Goal: Check status: Check status

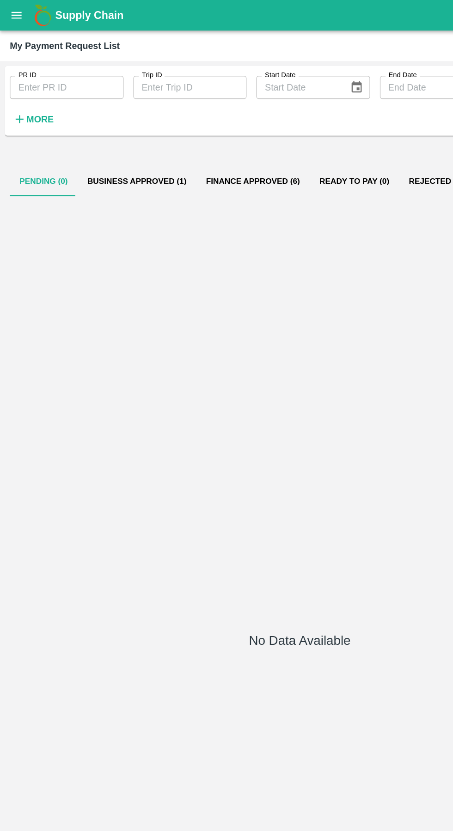
click at [12, 12] on icon "open drawer" at bounding box center [13, 11] width 8 height 5
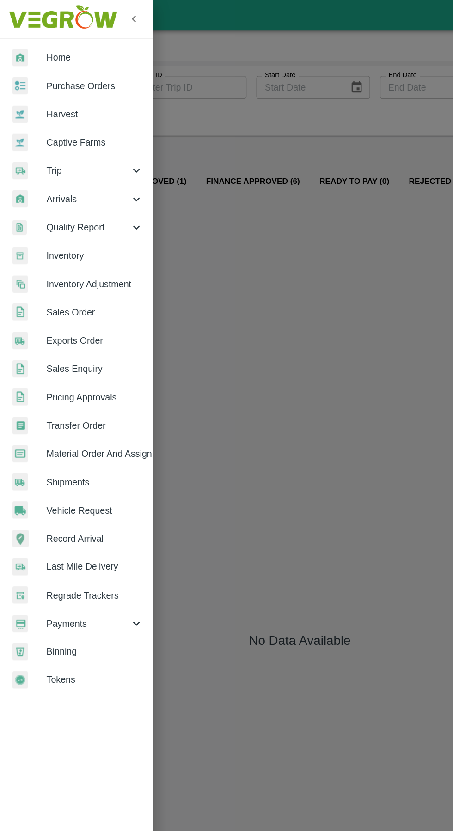
click at [39, 128] on span "Trip" at bounding box center [66, 129] width 63 height 10
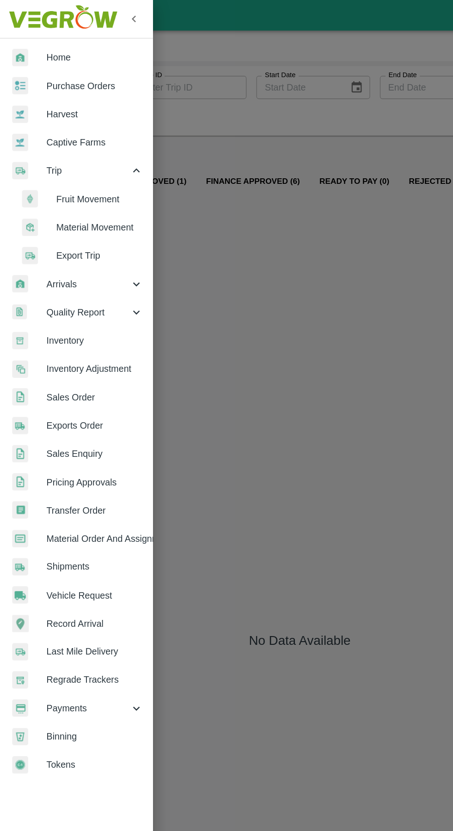
click at [57, 147] on span "Fruit Movement" at bounding box center [75, 150] width 66 height 10
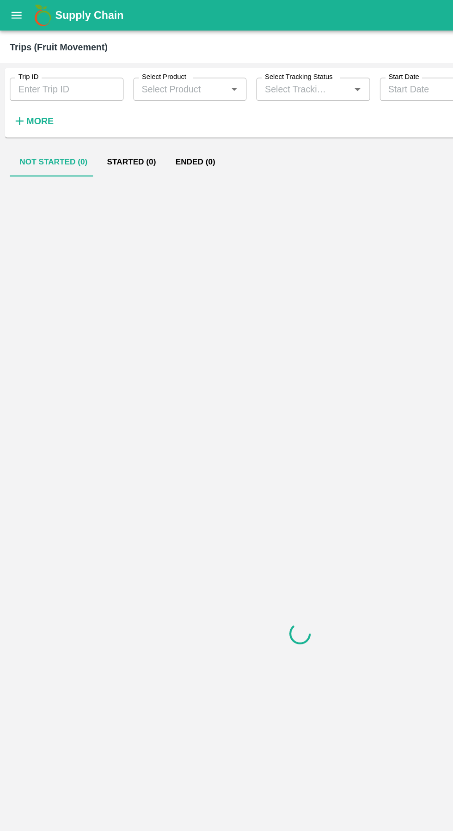
click at [28, 59] on label "Trip ID" at bounding box center [21, 58] width 15 height 7
click at [28, 59] on input "Trip ID" at bounding box center [50, 68] width 86 height 18
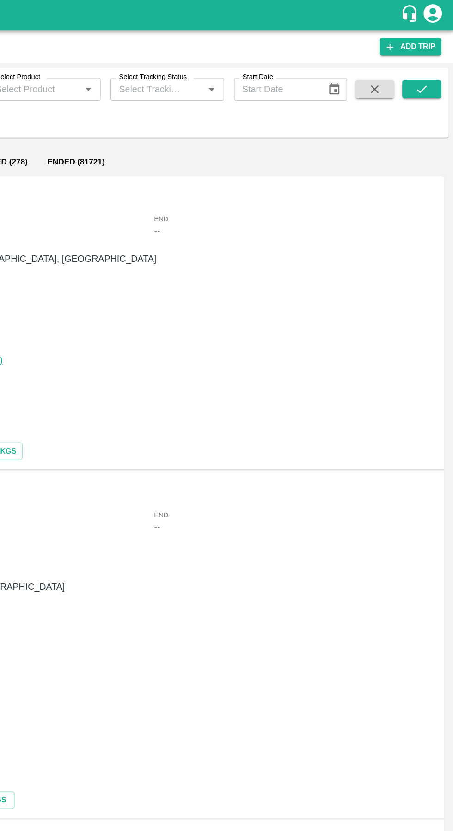
click at [428, 68] on icon "submit" at bounding box center [429, 67] width 10 height 10
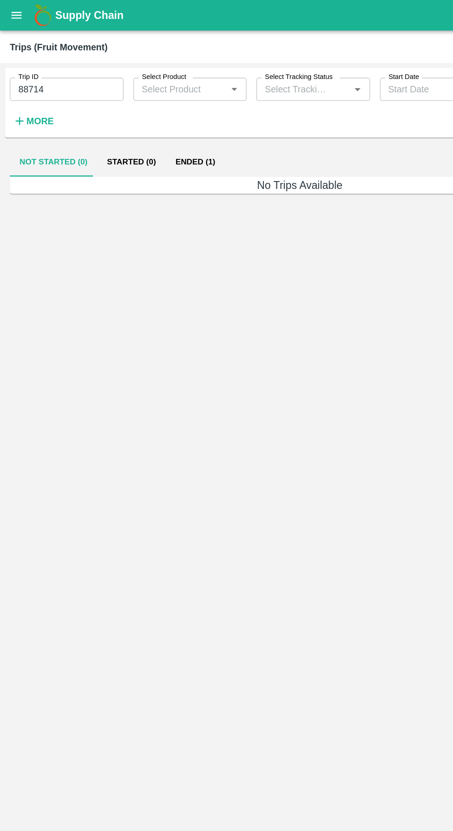
click at [152, 122] on button "Ended (1)" at bounding box center [147, 122] width 45 height 22
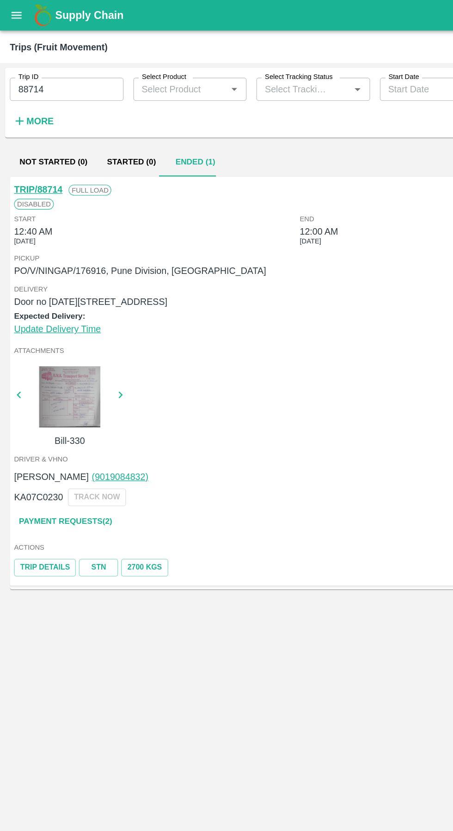
click at [19, 22] on div "Supply Chain" at bounding box center [226, 11] width 453 height 23
click at [55, 71] on input "88714" at bounding box center [50, 68] width 86 height 18
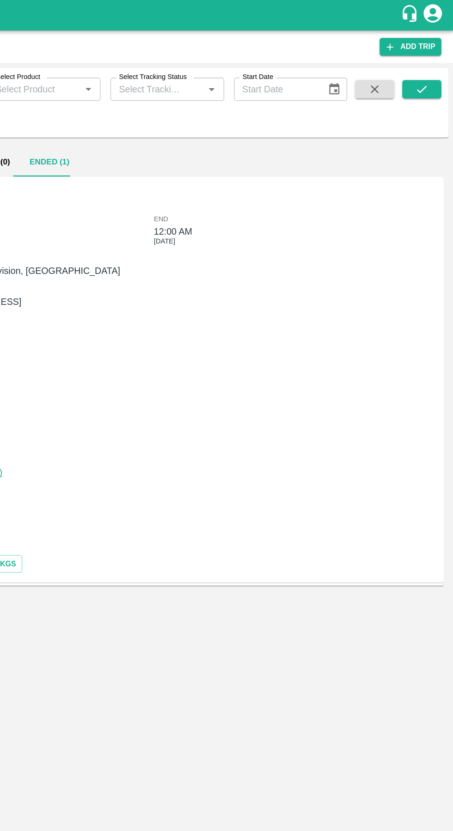
type input "89176"
click at [424, 71] on icon "submit" at bounding box center [429, 67] width 10 height 10
